Goal: Task Accomplishment & Management: Manage account settings

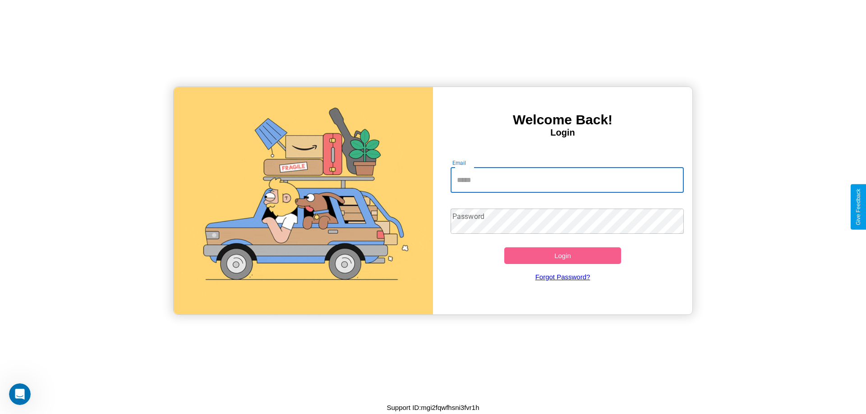
click at [567, 180] on input "Email" at bounding box center [567, 180] width 234 height 25
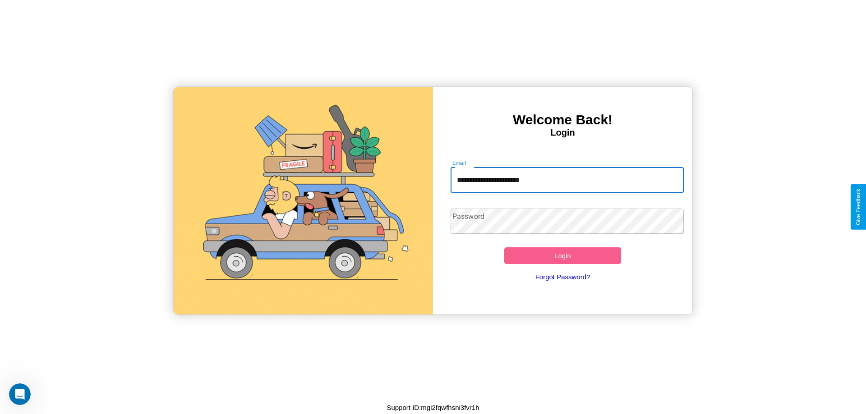
type input "**********"
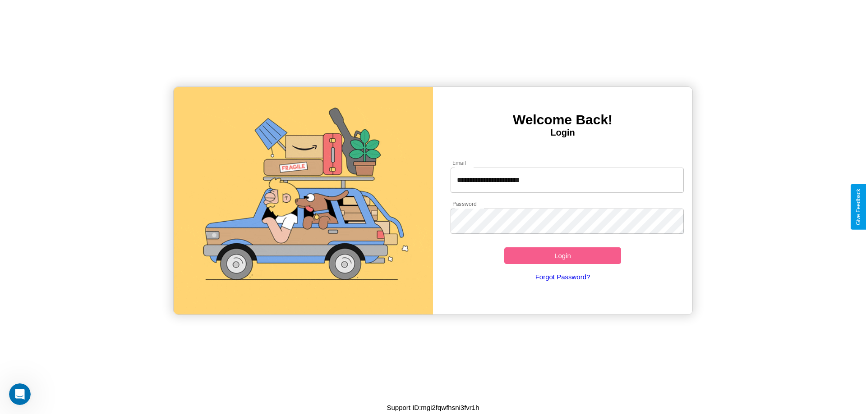
click at [562, 256] on button "Login" at bounding box center [562, 255] width 117 height 17
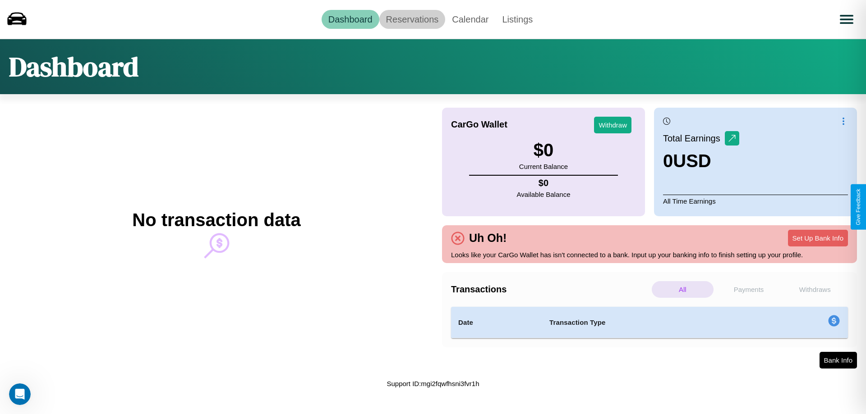
click at [412, 19] on link "Reservations" at bounding box center [412, 19] width 66 height 19
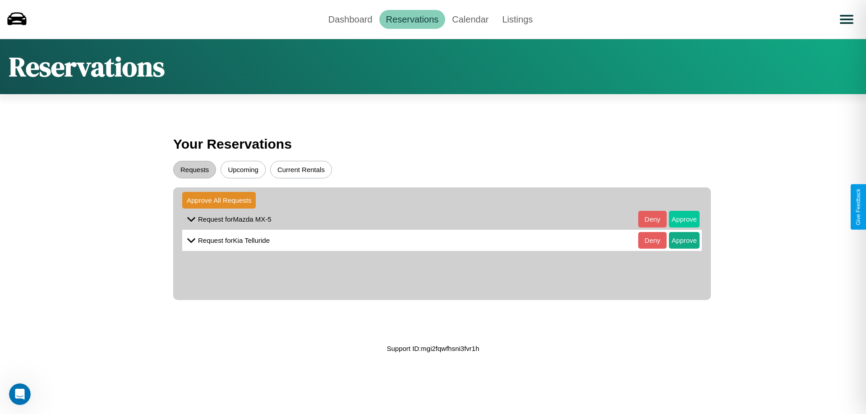
click at [677, 219] on button "Approve" at bounding box center [684, 219] width 31 height 17
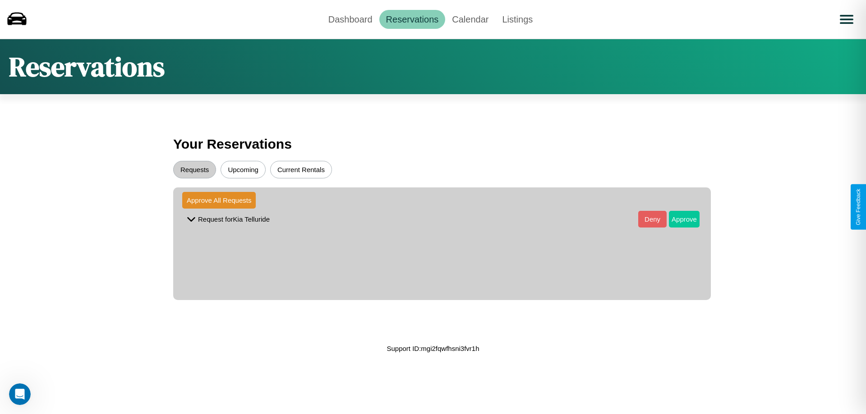
click at [677, 219] on button "Approve" at bounding box center [684, 219] width 31 height 17
